Goal: Information Seeking & Learning: Learn about a topic

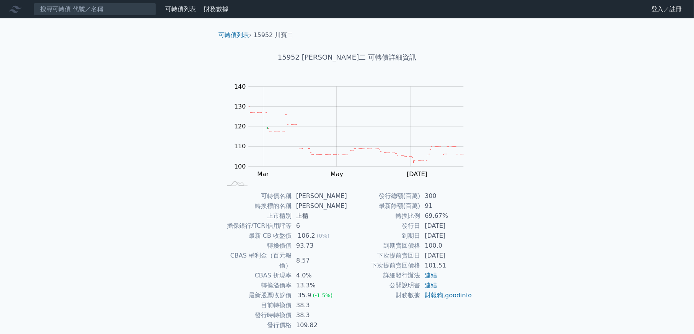
click at [170, 9] on link "可轉債列表" at bounding box center [180, 8] width 31 height 7
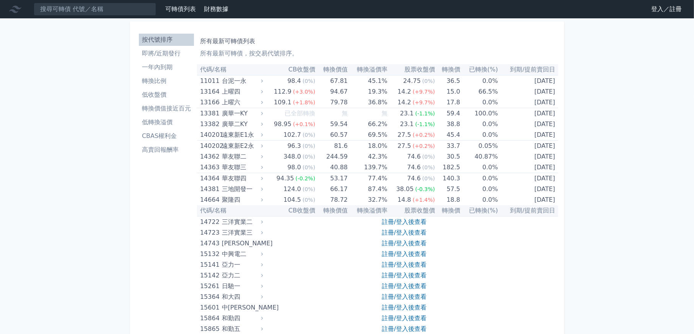
click at [662, 12] on link "登入／註冊" at bounding box center [666, 9] width 43 height 12
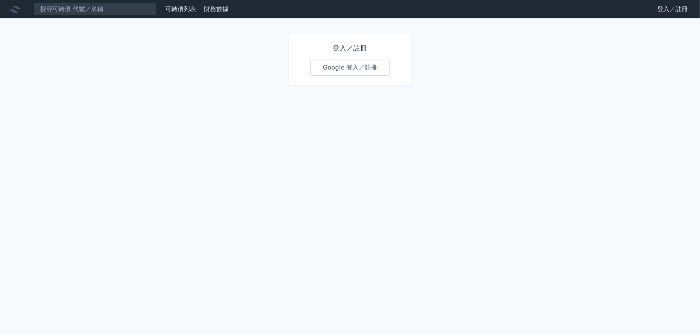
click at [335, 73] on link "Google 登入／註冊" at bounding box center [350, 68] width 80 height 16
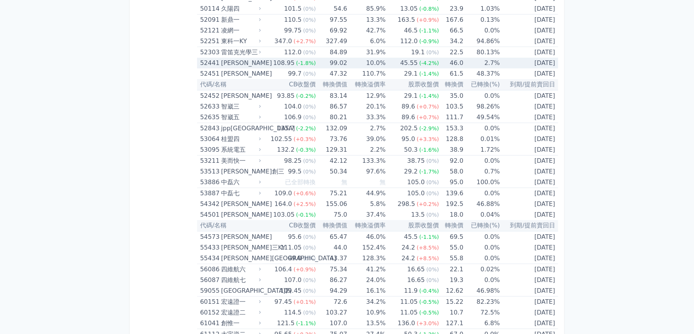
scroll to position [2793, 0]
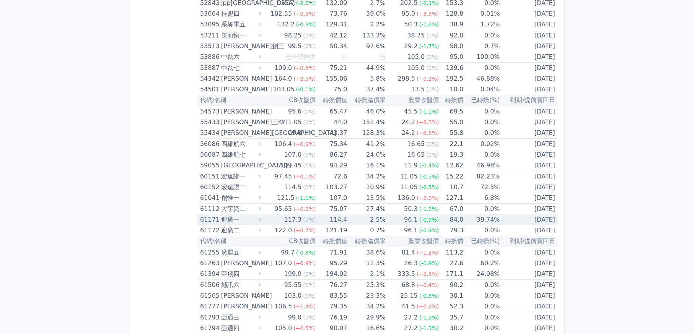
click at [510, 215] on td "[DATE]" at bounding box center [529, 220] width 58 height 11
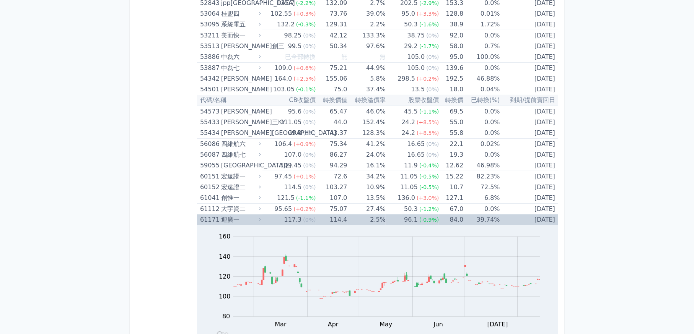
click at [510, 215] on td "[DATE]" at bounding box center [529, 220] width 58 height 11
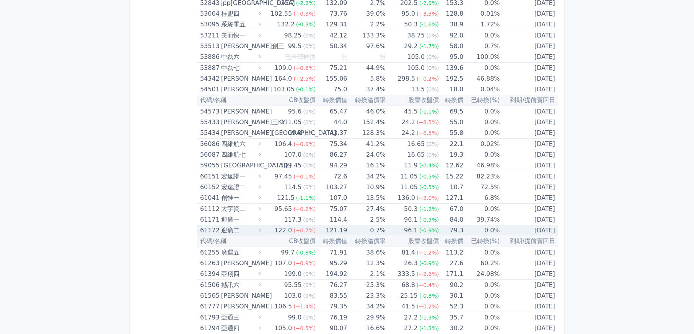
click at [500, 225] on td "[DATE]" at bounding box center [529, 230] width 58 height 11
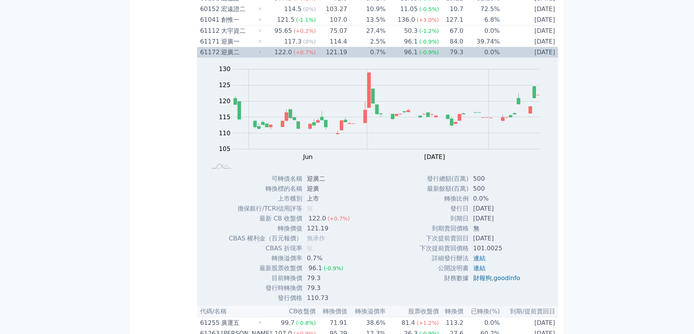
scroll to position [2985, 0]
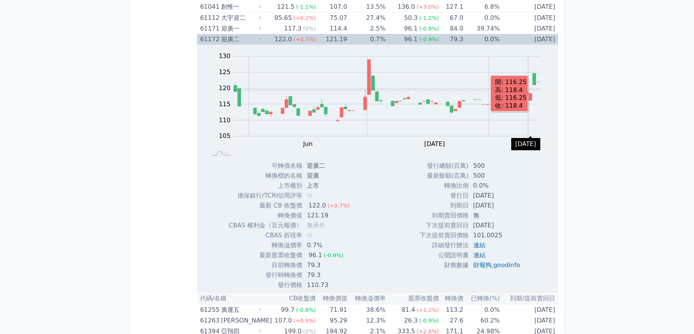
click at [528, 79] on rect "Chart" at bounding box center [386, 97] width 307 height 80
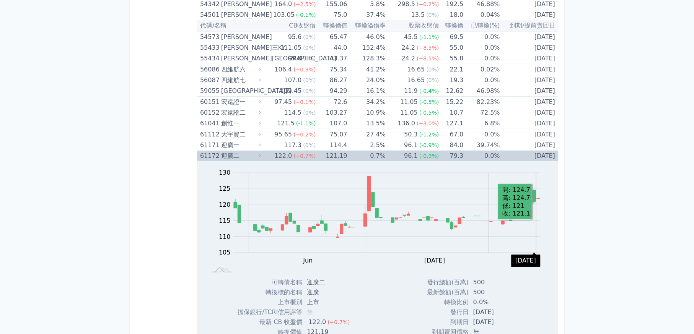
scroll to position [2832, 0]
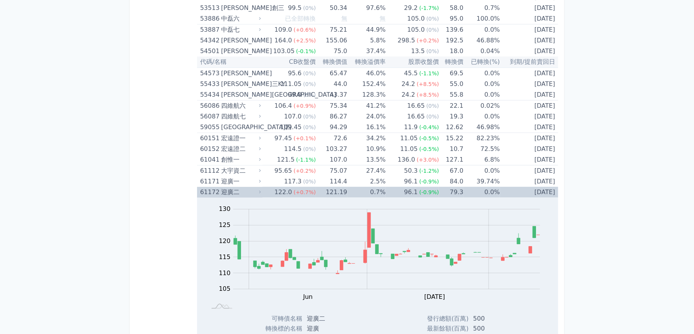
click at [230, 187] on div "迎廣二" at bounding box center [240, 192] width 38 height 11
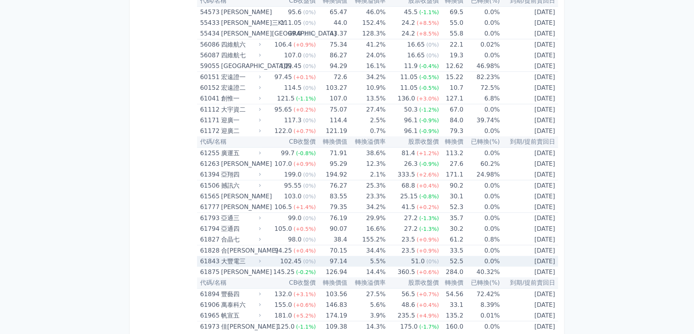
scroll to position [2908, 0]
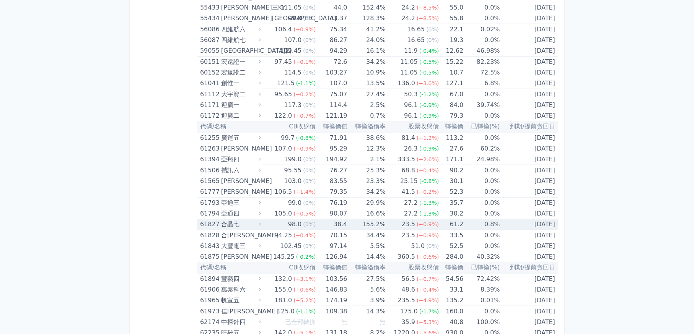
click at [245, 219] on div "合晶七" at bounding box center [240, 224] width 38 height 11
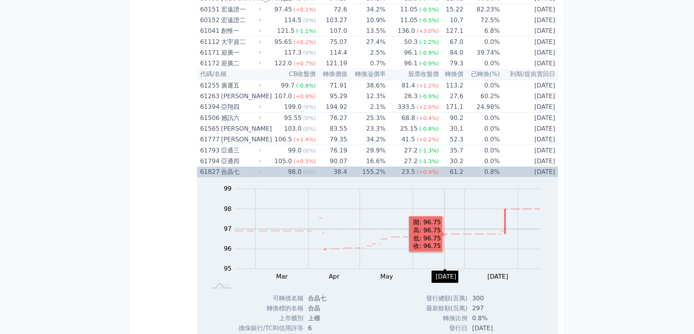
scroll to position [2985, 0]
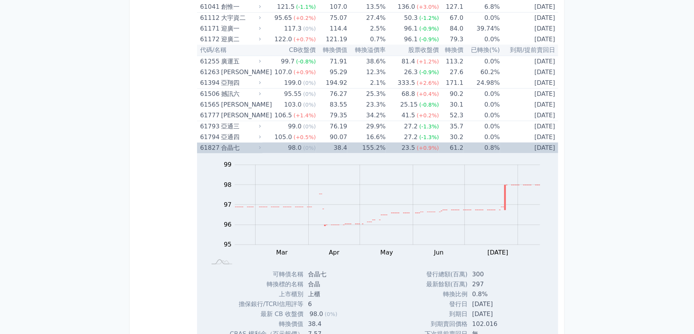
click at [509, 143] on td "[DATE]" at bounding box center [529, 148] width 58 height 11
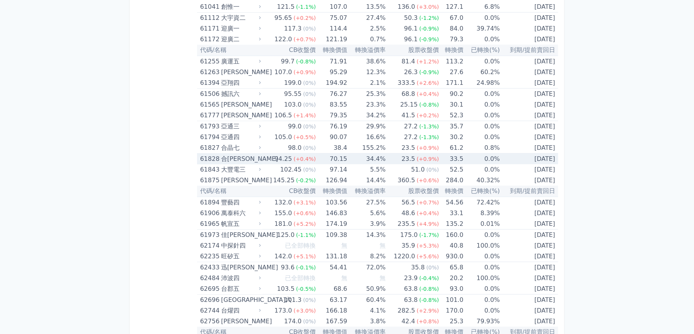
click at [488, 154] on td "0.0%" at bounding box center [481, 159] width 36 height 11
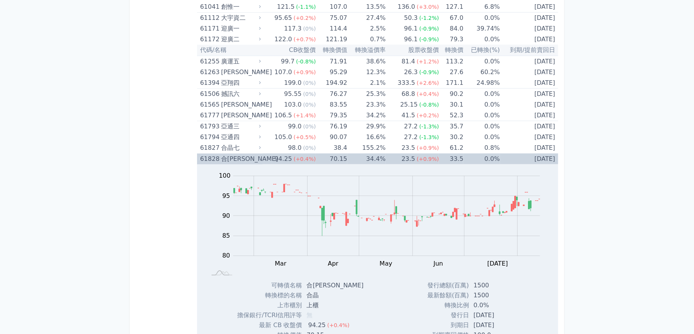
click at [207, 154] on div "61828" at bounding box center [209, 159] width 19 height 11
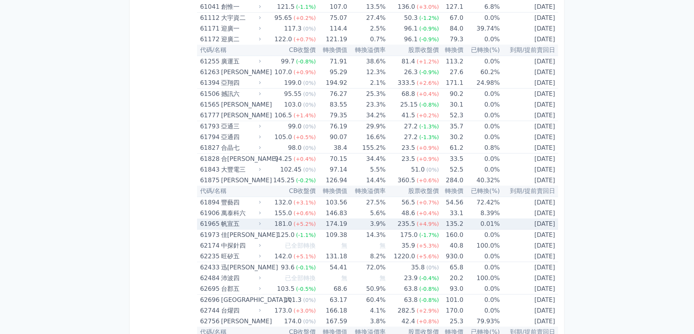
click at [213, 208] on div "61906" at bounding box center [209, 213] width 19 height 11
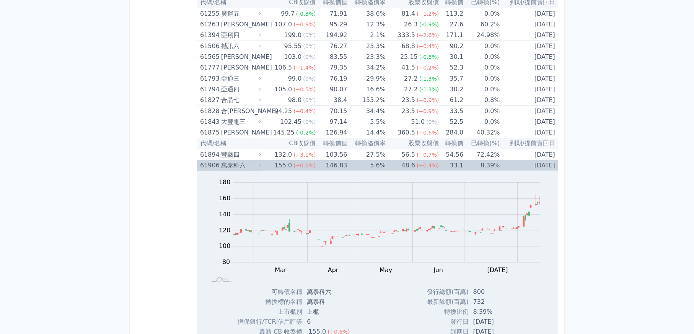
scroll to position [3023, 0]
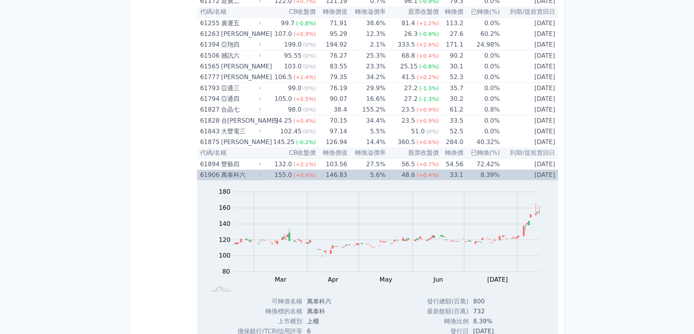
click at [210, 170] on div "61906" at bounding box center [209, 175] width 19 height 11
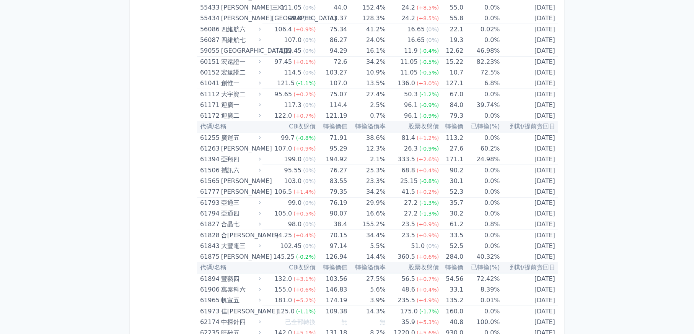
scroll to position [2908, 0]
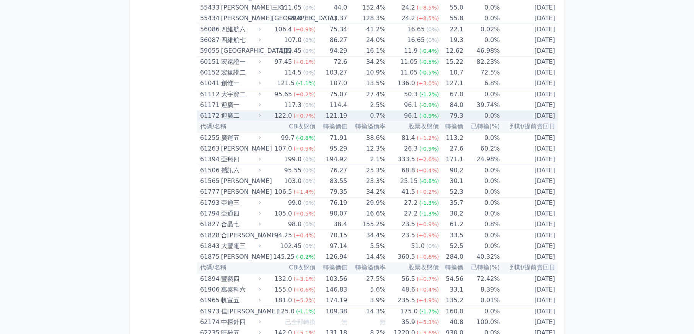
click at [261, 111] on div "61172 迎廣二" at bounding box center [231, 116] width 62 height 11
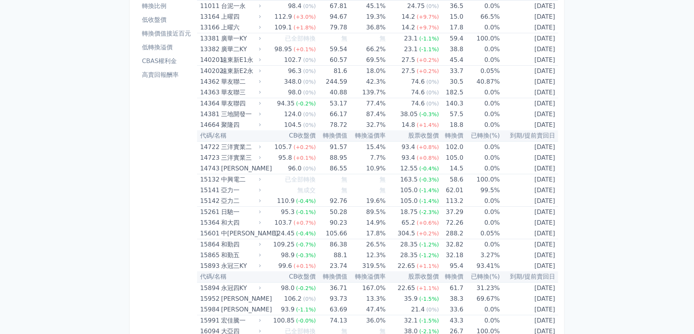
scroll to position [0, 0]
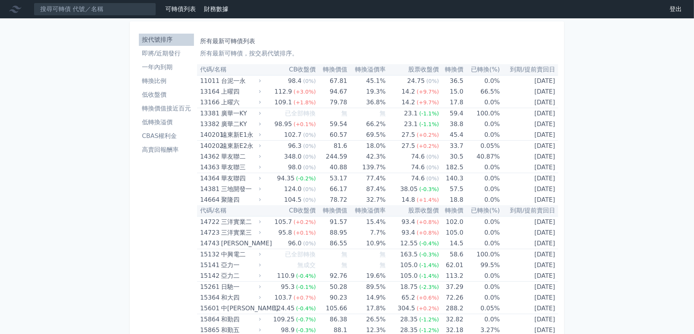
click at [183, 7] on link "可轉債列表" at bounding box center [180, 8] width 31 height 7
click at [169, 55] on li "即將/近期發行" at bounding box center [166, 53] width 55 height 9
